Goal: Check status: Check status

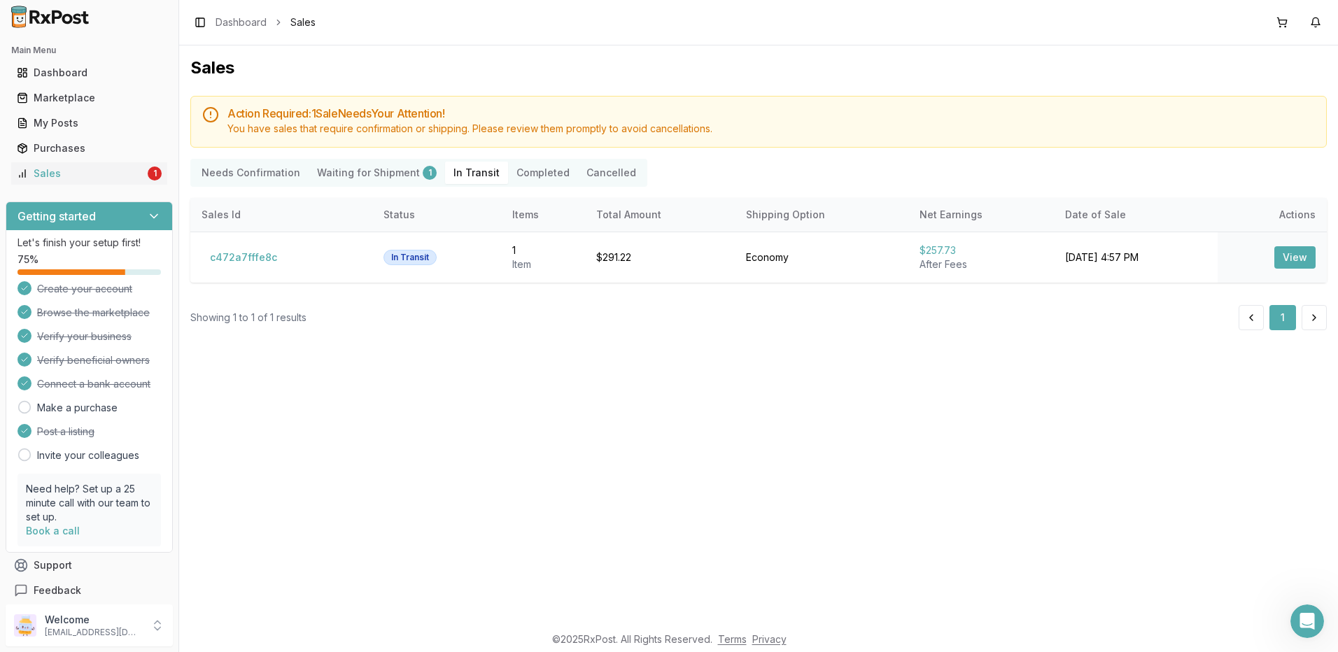
scroll to position [371, 0]
click at [455, 176] on Transit "In Transit" at bounding box center [476, 173] width 63 height 22
click at [375, 170] on Shipment "Waiting for Shipment 1" at bounding box center [376, 173] width 136 height 22
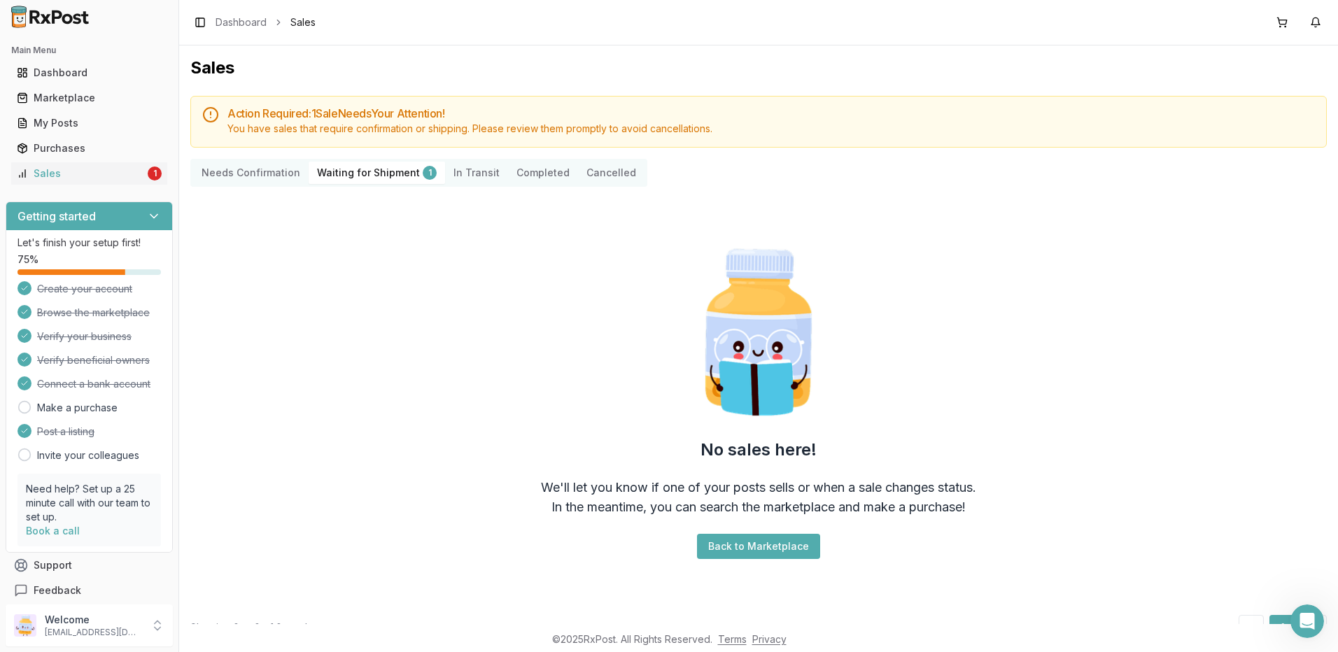
click at [275, 171] on Confirmation "Needs Confirmation" at bounding box center [250, 173] width 115 height 22
click at [363, 171] on Shipment "Waiting for Shipment 1" at bounding box center [376, 173] width 136 height 22
click at [451, 174] on Transit "In Transit" at bounding box center [476, 173] width 63 height 22
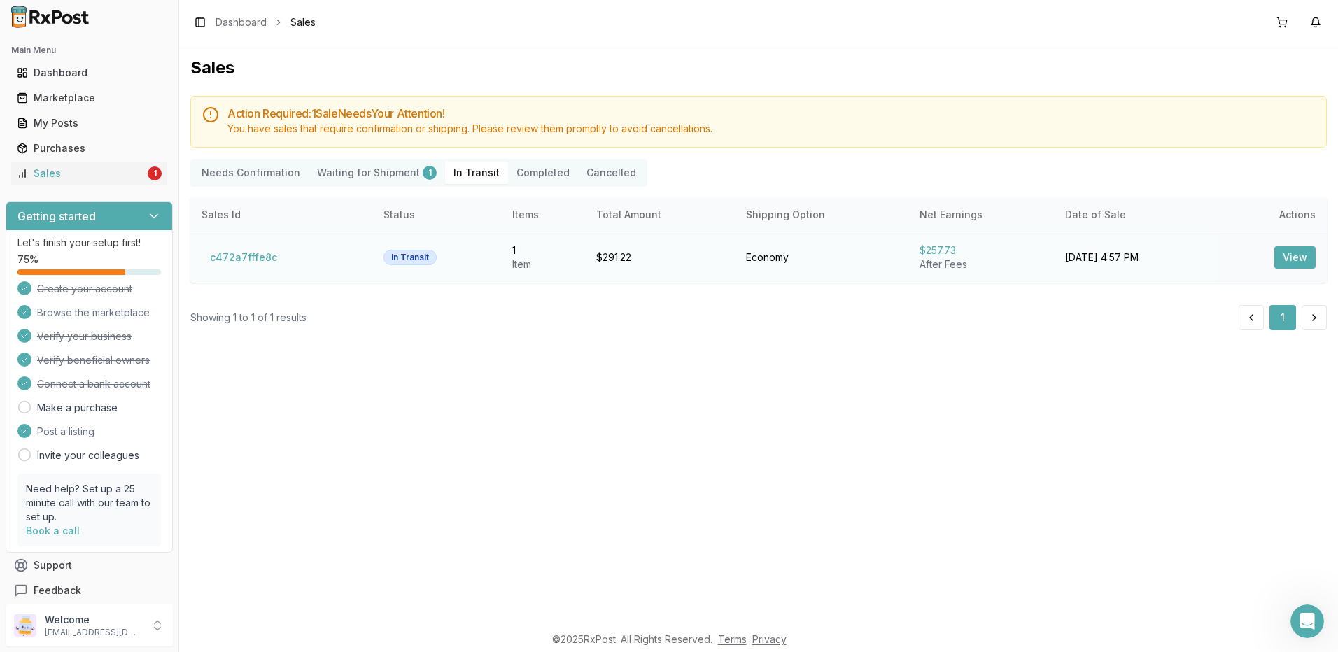
click at [1293, 257] on button "View" at bounding box center [1294, 257] width 41 height 22
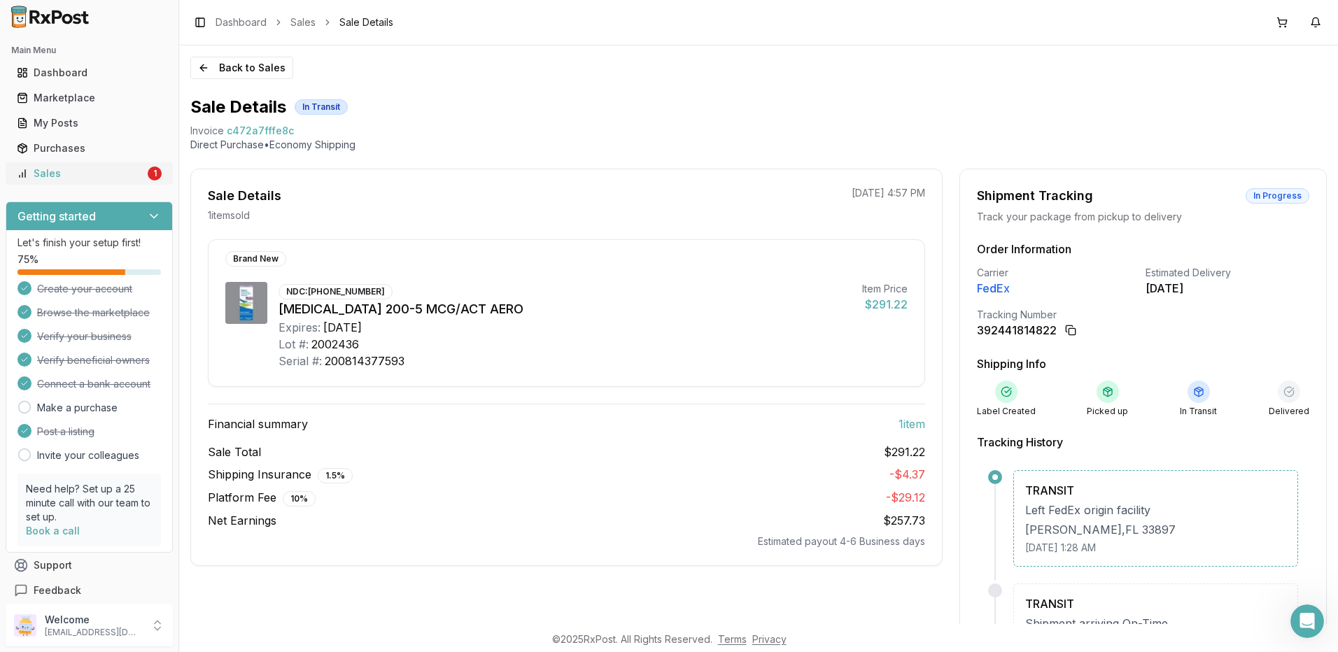
click at [59, 171] on div "Sales" at bounding box center [81, 173] width 128 height 14
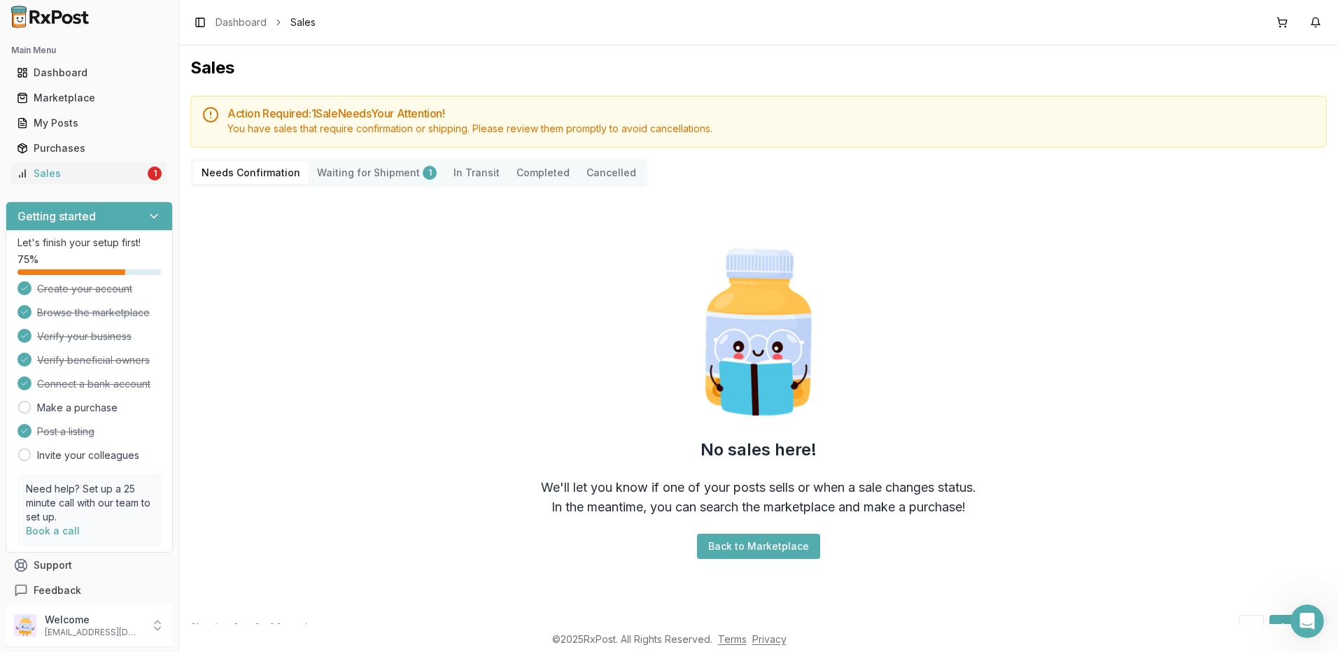
click at [478, 170] on Transit "In Transit" at bounding box center [476, 173] width 63 height 22
